Goal: Task Accomplishment & Management: Manage account settings

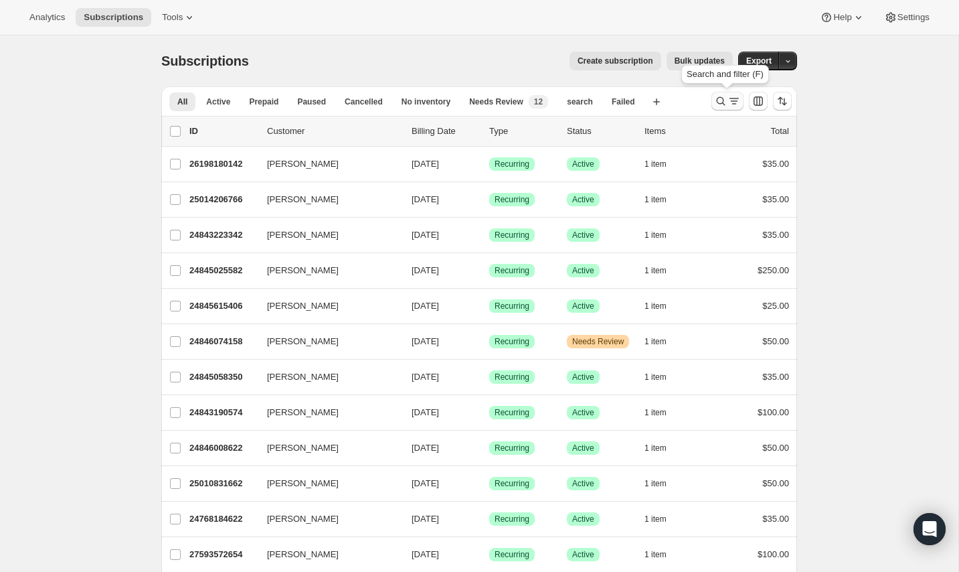
click at [718, 100] on icon "Search and filter results" at bounding box center [720, 100] width 13 height 13
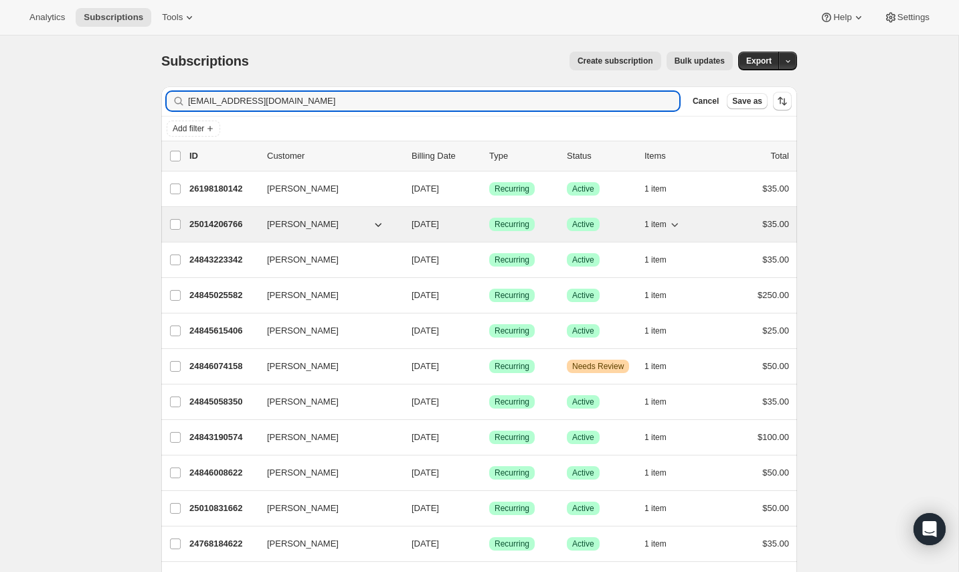
type input "cehoffman48@gmail.com"
